Goal: Task Accomplishment & Management: Manage account settings

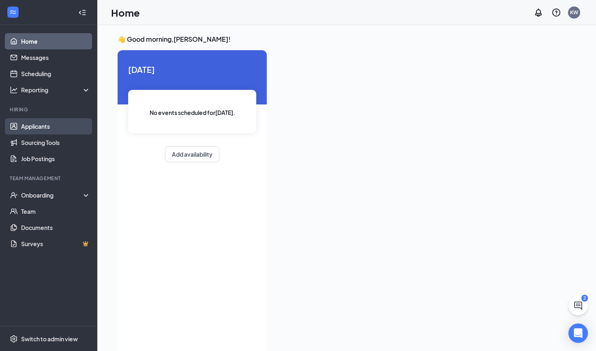
click at [39, 129] on link "Applicants" at bounding box center [55, 126] width 69 height 16
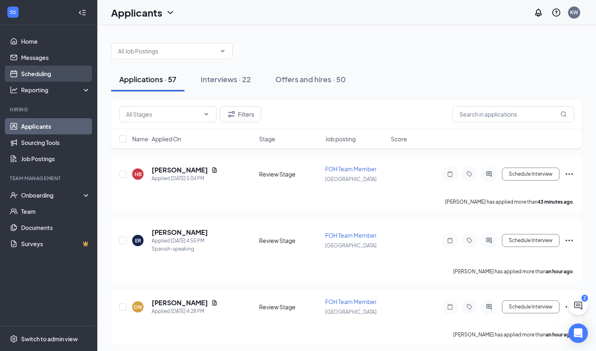
click at [24, 71] on link "Scheduling" at bounding box center [55, 74] width 69 height 16
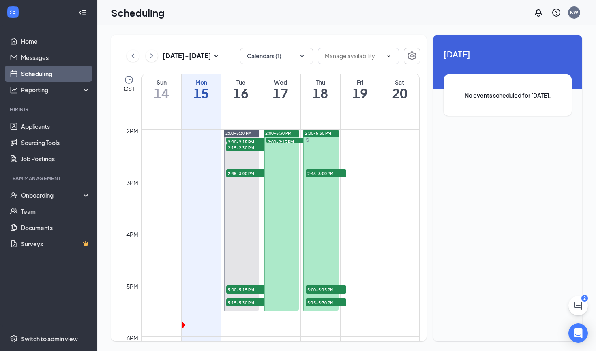
scroll to position [696, 0]
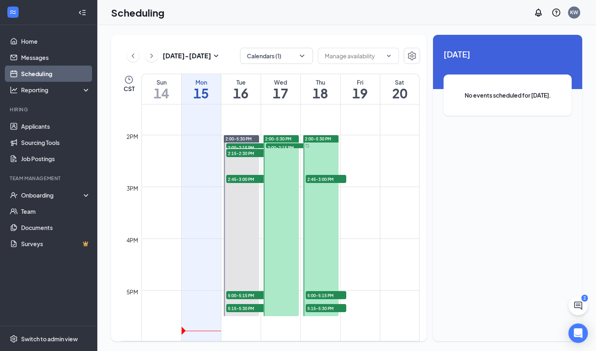
click at [280, 139] on span "2:00-5:30 PM" at bounding box center [278, 139] width 26 height 6
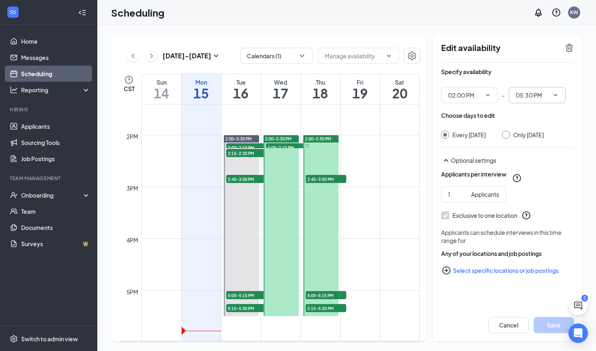
click at [557, 98] on span "05:30 PM" at bounding box center [537, 95] width 57 height 16
click at [556, 94] on icon "ChevronDown" at bounding box center [555, 95] width 6 height 6
click at [522, 96] on input "05:30 PM" at bounding box center [532, 95] width 33 height 9
click at [517, 71] on div "Specify availability" at bounding box center [507, 76] width 133 height 16
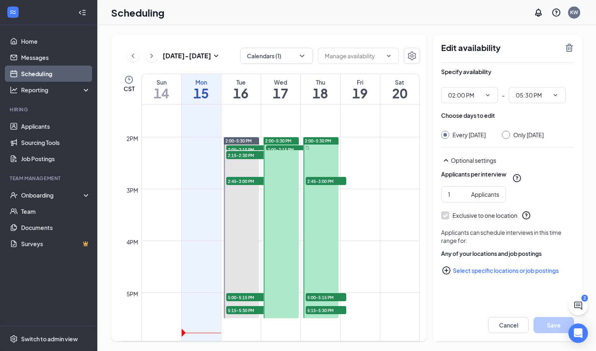
scroll to position [0, 0]
click at [501, 319] on button "Cancel" at bounding box center [508, 325] width 41 height 16
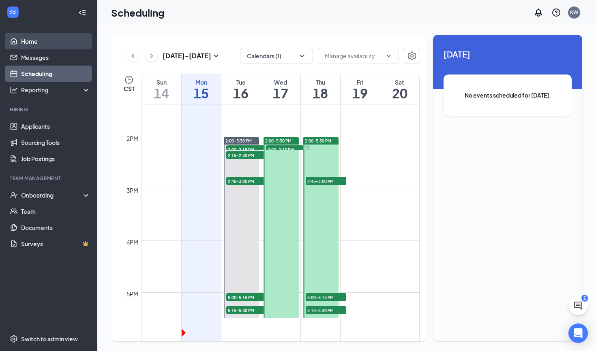
click at [25, 43] on link "Home" at bounding box center [55, 41] width 69 height 16
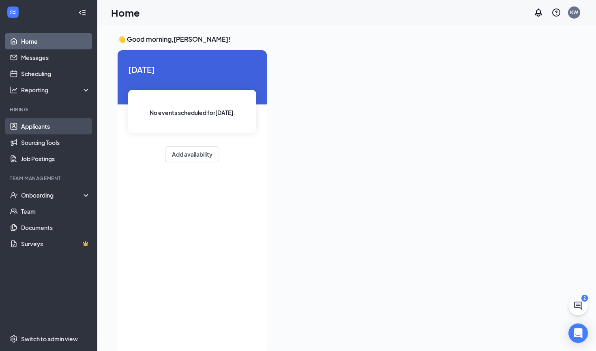
click at [35, 130] on link "Applicants" at bounding box center [55, 126] width 69 height 16
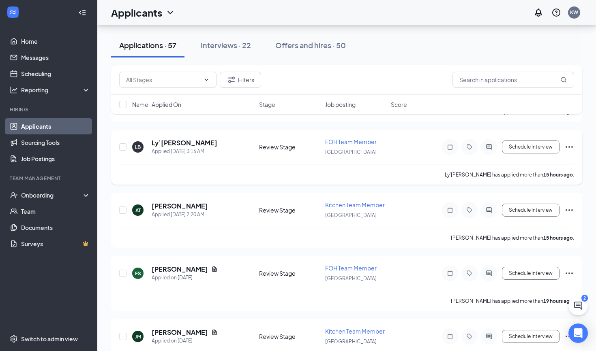
scroll to position [428, 0]
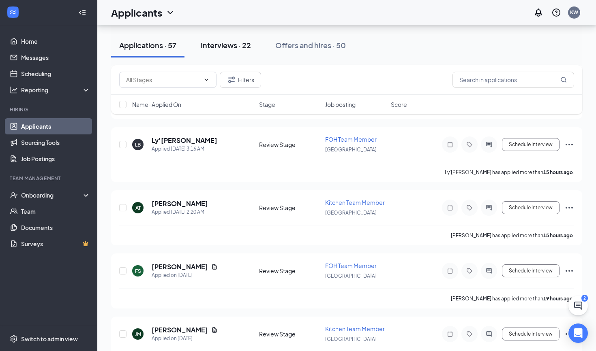
click at [218, 47] on div "Interviews · 22" at bounding box center [226, 45] width 50 height 10
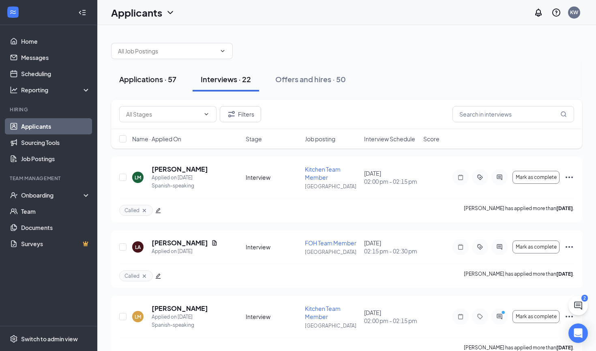
click at [142, 82] on div "Applications · 57" at bounding box center [147, 79] width 57 height 10
